Goal: Task Accomplishment & Management: Manage account settings

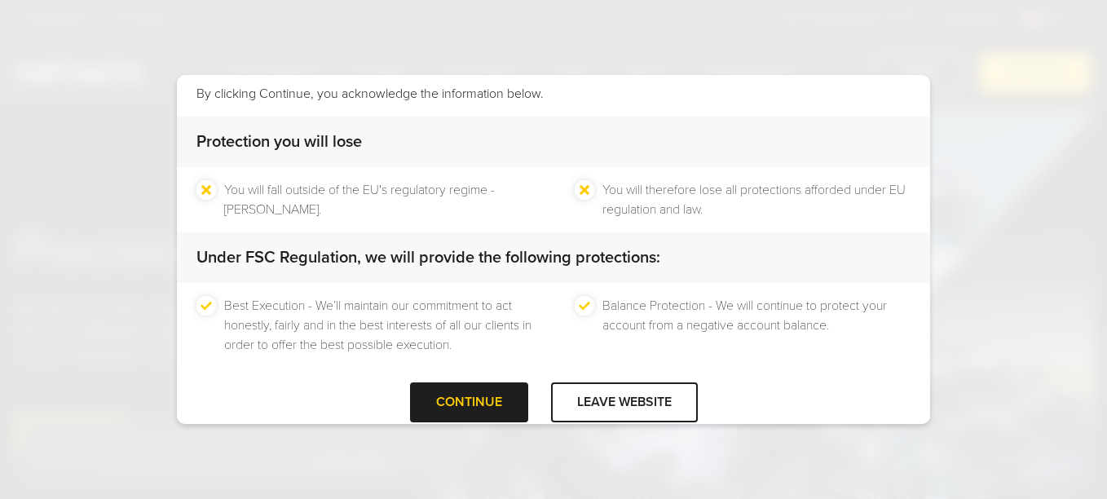
scroll to position [125, 0]
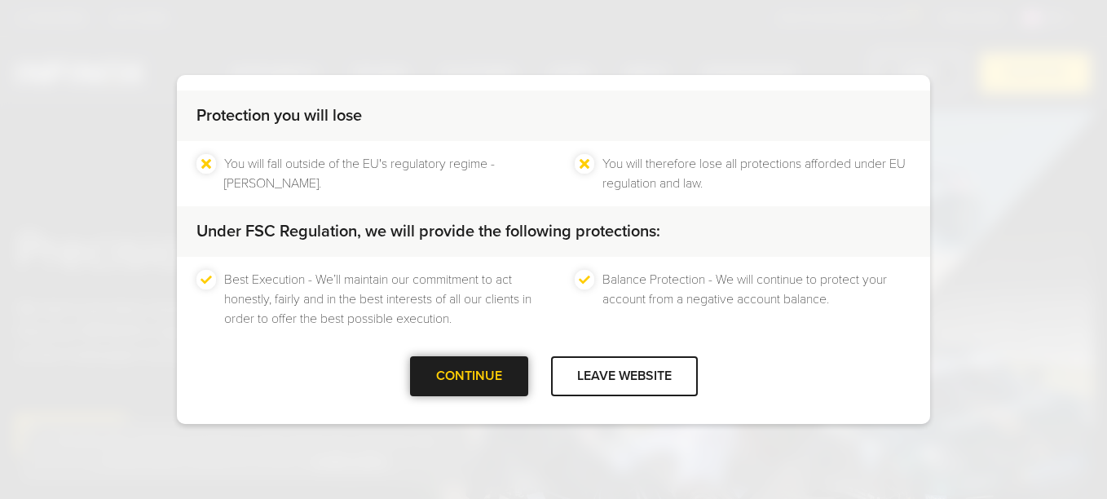
click at [460, 385] on div "CONTINUE" at bounding box center [469, 376] width 118 height 40
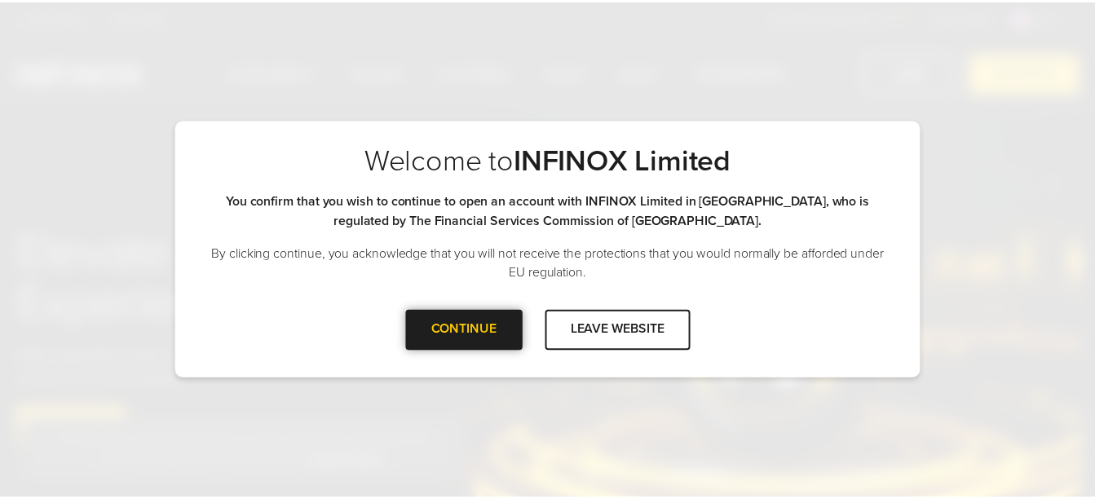
scroll to position [0, 0]
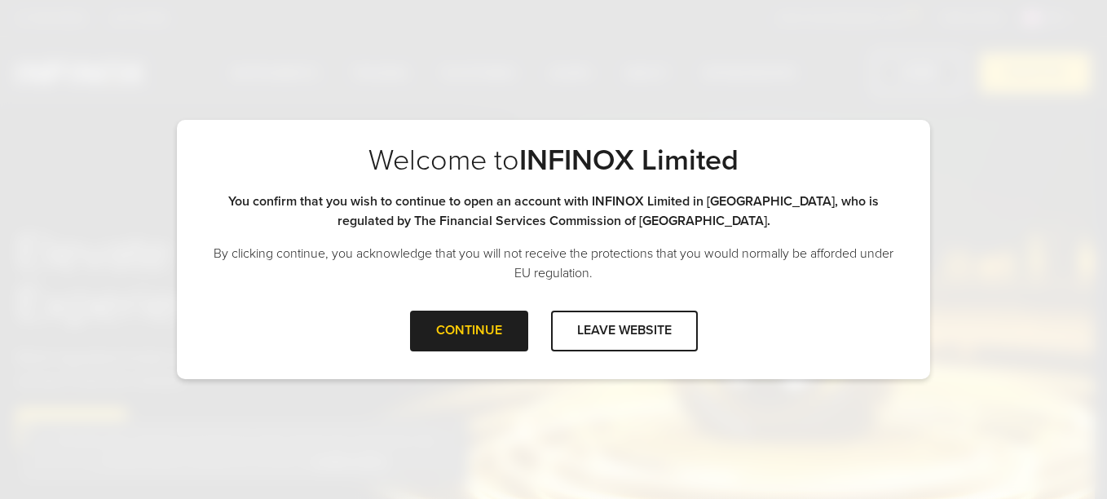
click at [456, 356] on div "CONTINUE LEAVE WEBSITE" at bounding box center [553, 337] width 753 height 53
click at [469, 331] on div at bounding box center [469, 331] width 0 height 0
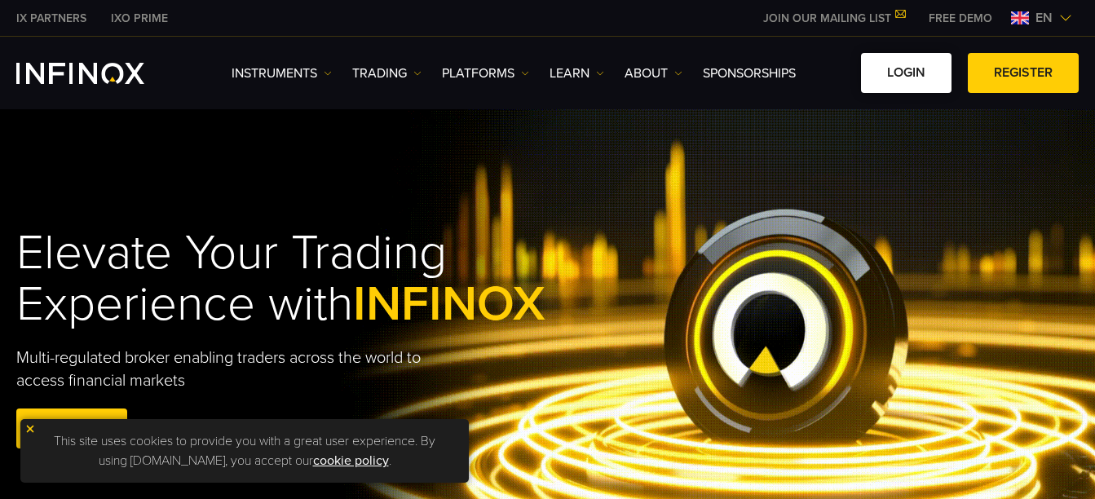
click at [916, 89] on link "LOGIN" at bounding box center [906, 73] width 91 height 40
